Goal: Information Seeking & Learning: Learn about a topic

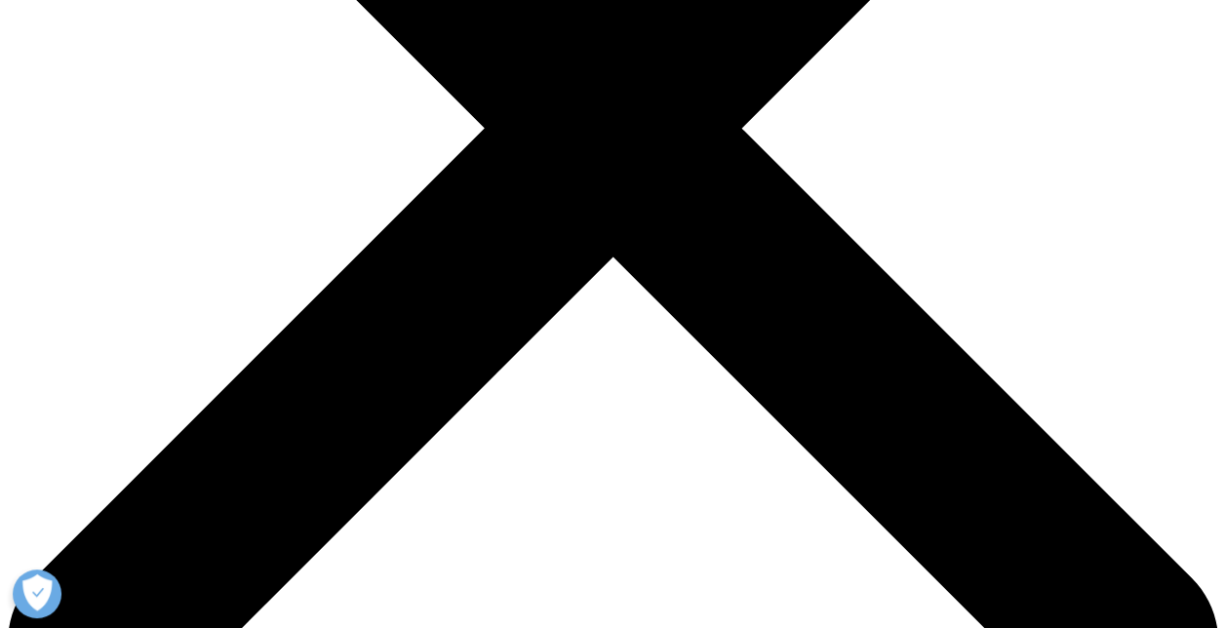
scroll to position [78, 0]
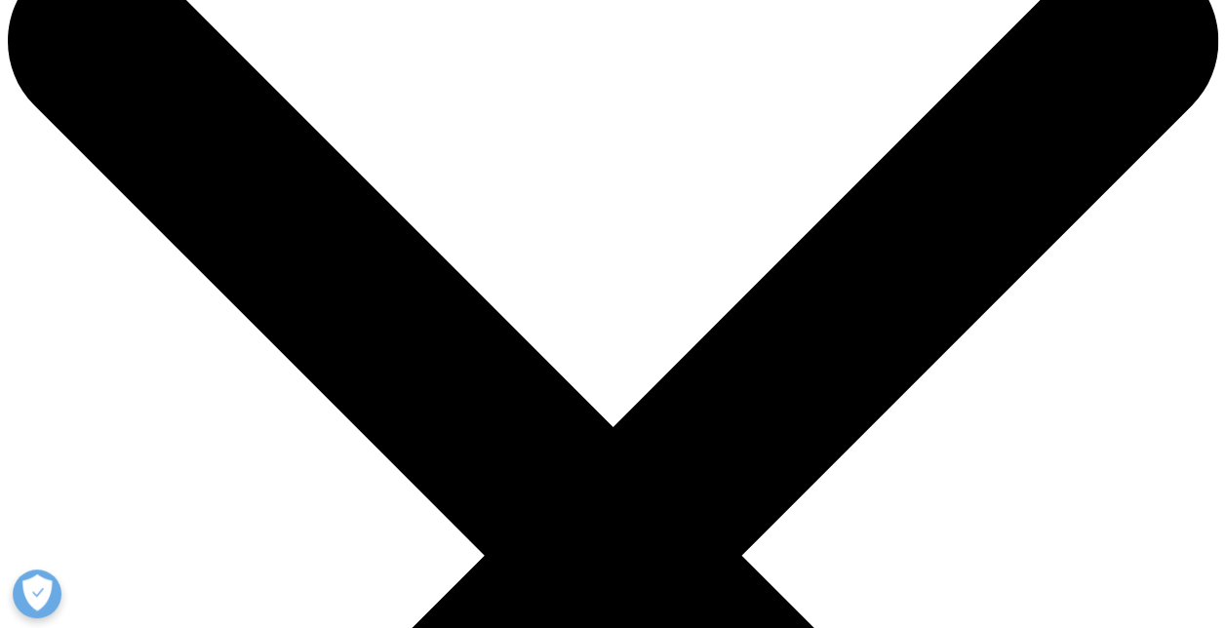
drag, startPoint x: 930, startPoint y: 495, endPoint x: 981, endPoint y: 548, distance: 73.1
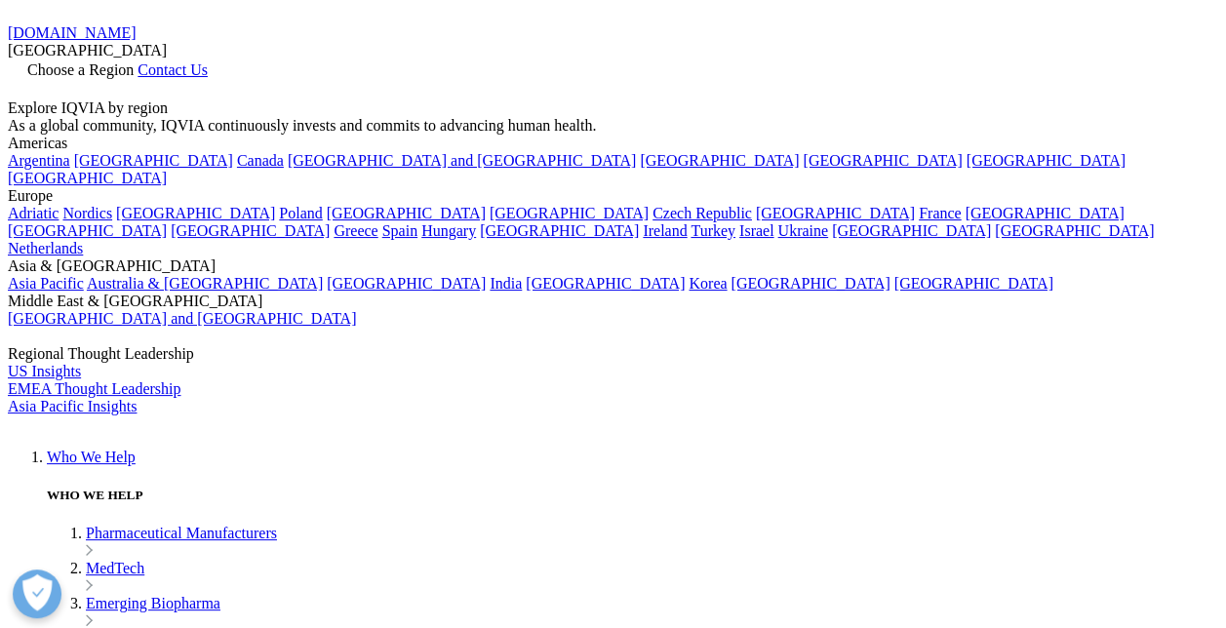
drag, startPoint x: 1034, startPoint y: 533, endPoint x: 1034, endPoint y: 482, distance: 51.7
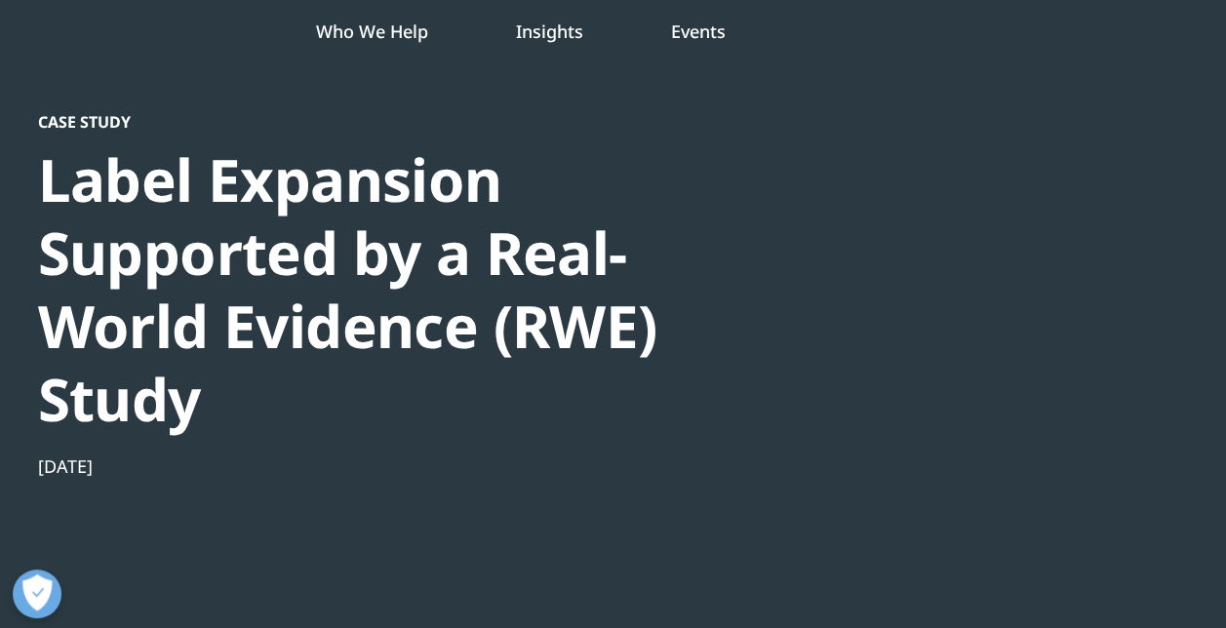
click at [1038, 295] on div at bounding box center [1000, 331] width 376 height 439
click at [944, 145] on div at bounding box center [1000, 331] width 376 height 439
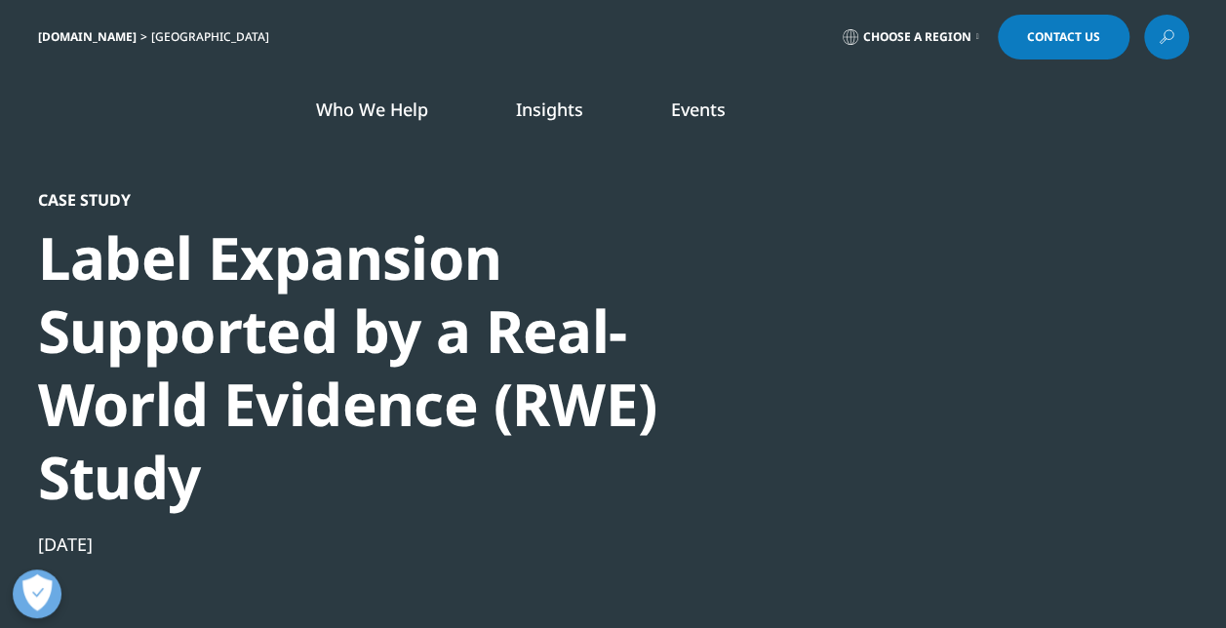
click at [496, 295] on div "Label Expansion Supported by a Real-World Evidence (RWE) Study" at bounding box center [372, 367] width 669 height 293
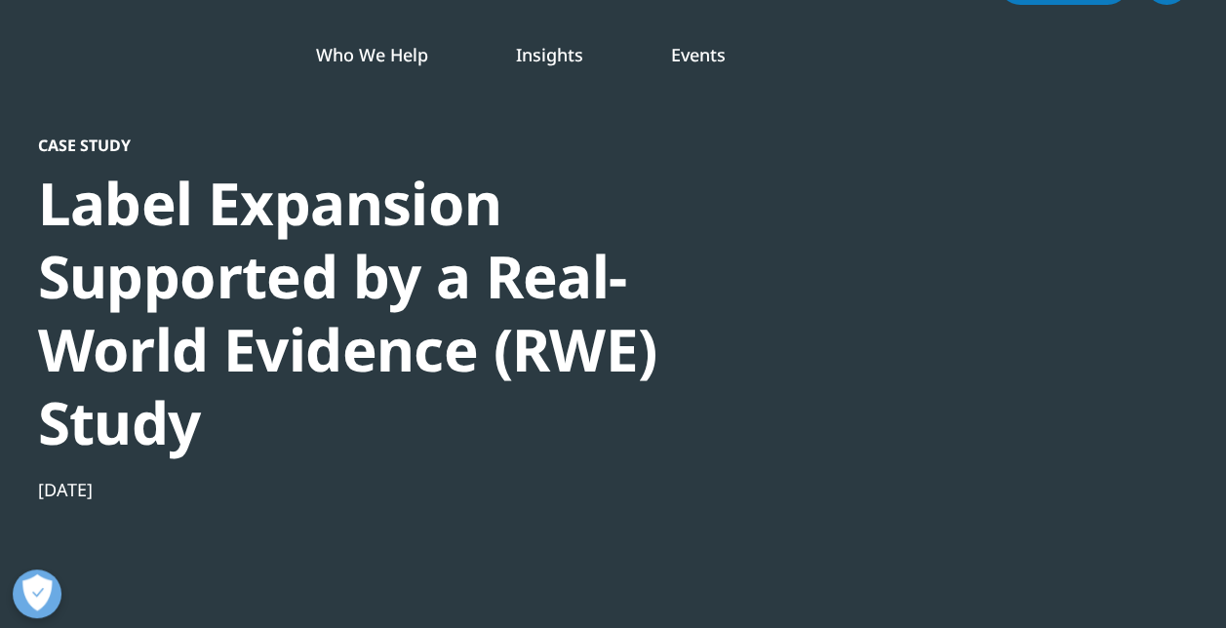
scroll to position [98, 0]
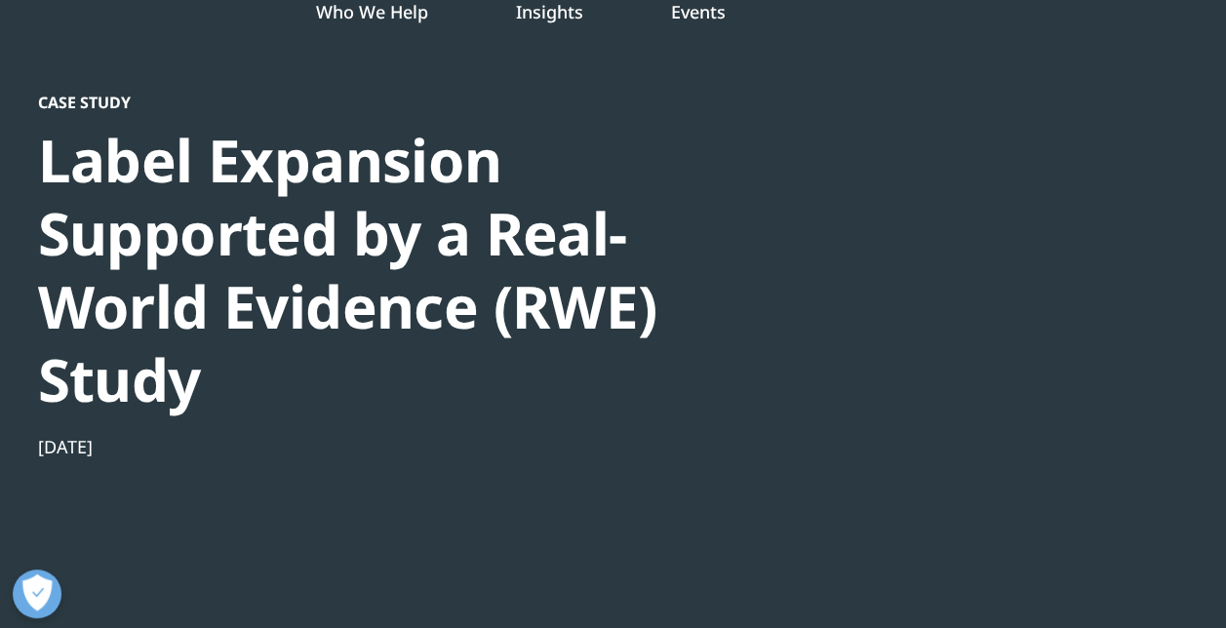
click at [905, 386] on div at bounding box center [1000, 312] width 376 height 439
click at [975, 388] on div at bounding box center [1000, 312] width 376 height 439
click at [1105, 390] on div at bounding box center [1000, 312] width 376 height 439
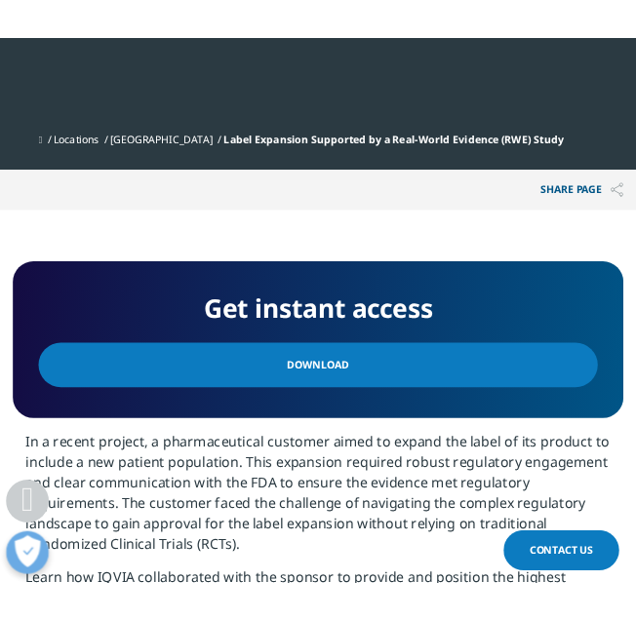
scroll to position [0, 0]
